Goal: Transaction & Acquisition: Purchase product/service

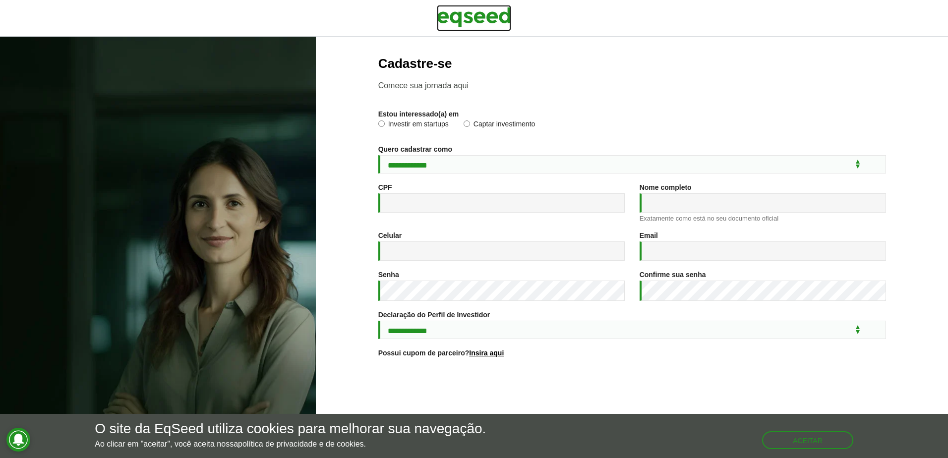
click at [475, 27] on img at bounding box center [474, 17] width 74 height 25
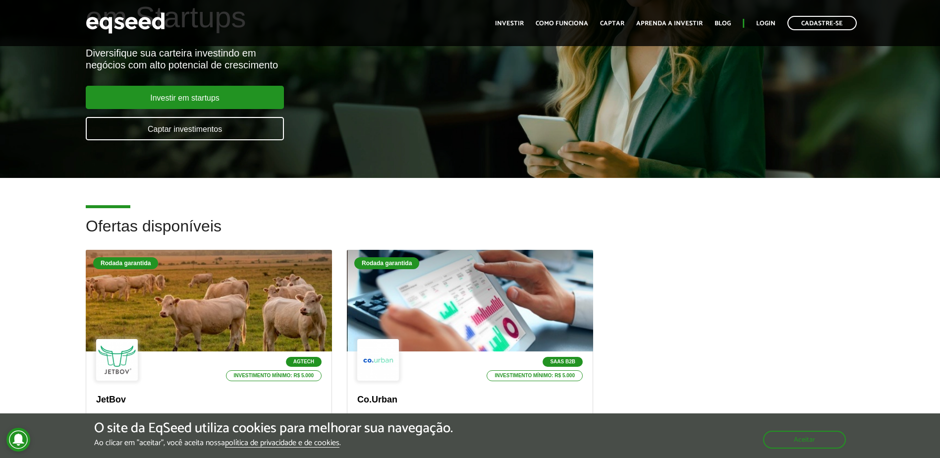
scroll to position [149, 0]
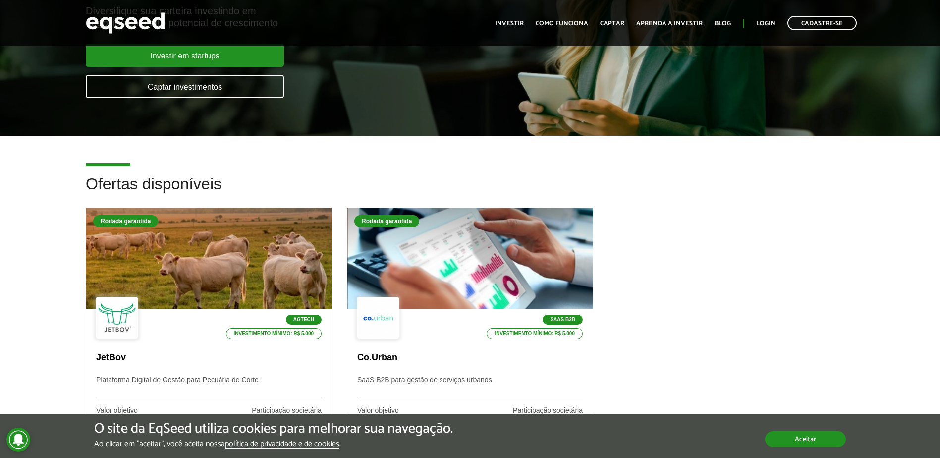
click at [808, 440] on button "Aceitar" at bounding box center [805, 439] width 81 height 16
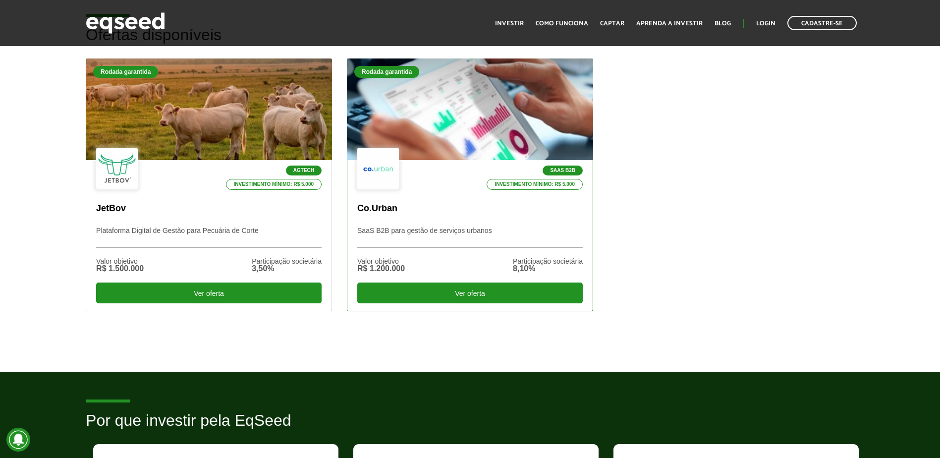
scroll to position [248, 0]
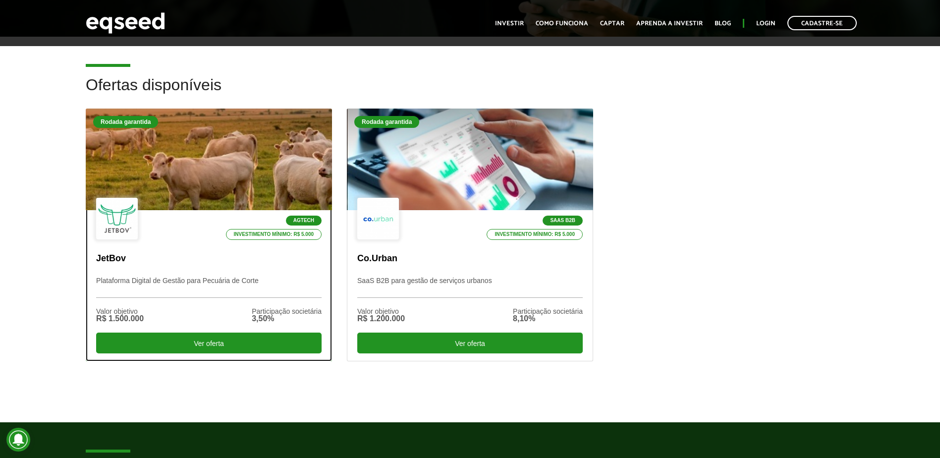
click at [231, 184] on div at bounding box center [208, 160] width 295 height 122
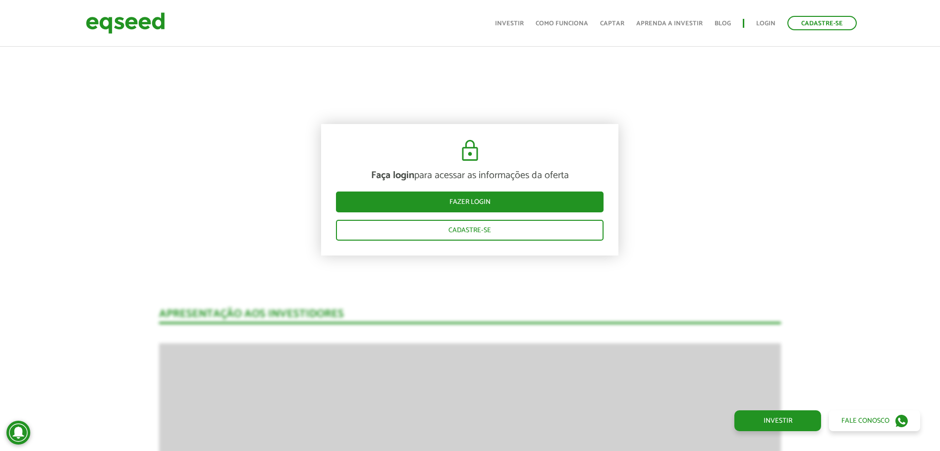
scroll to position [1085, 0]
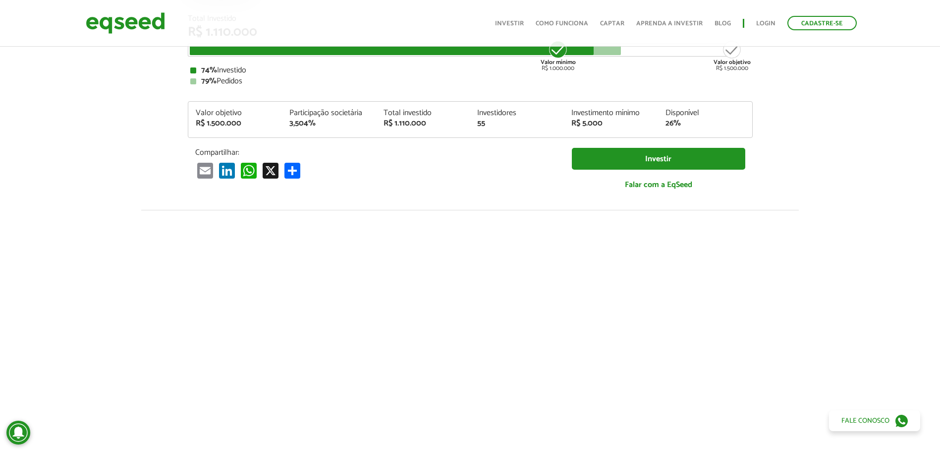
scroll to position [94, 0]
